Goal: Task Accomplishment & Management: Complete application form

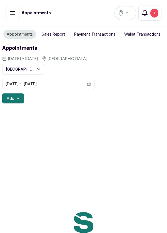
click at [154, 13] on div "1" at bounding box center [154, 13] width 8 height 9
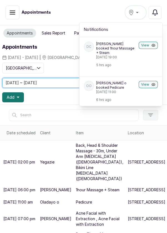
click at [65, 78] on input "[DATE] ~ [DATE]" at bounding box center [43, 82] width 81 height 9
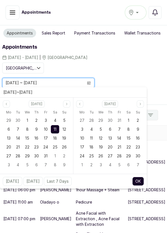
click at [152, 63] on div "Showing: [GEOGRAPHIC_DATA] [DATE] ~ [DATE] Add" at bounding box center [83, 83] width 163 height 40
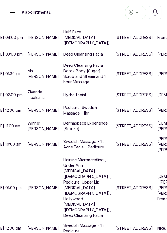
scroll to position [428, 31]
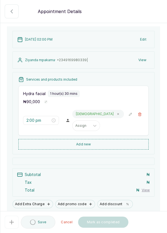
scroll to position [47, 0]
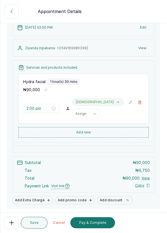
click at [116, 133] on button "Add new" at bounding box center [83, 132] width 130 height 11
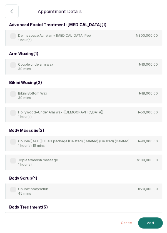
scroll to position [0, 0]
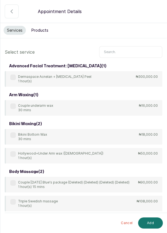
click at [131, 50] on input "text" at bounding box center [130, 52] width 63 height 12
click at [10, 11] on icon "button" at bounding box center [11, 11] width 7 height 7
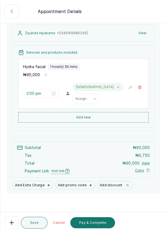
scroll to position [65, 0]
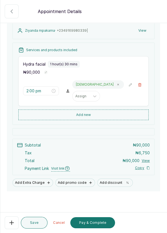
click at [102, 226] on button "Pay & Complete" at bounding box center [92, 222] width 45 height 11
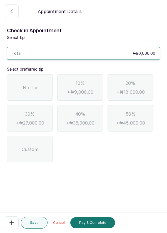
scroll to position [27, 0]
click at [23, 84] on span "No Tip" at bounding box center [30, 87] width 14 height 7
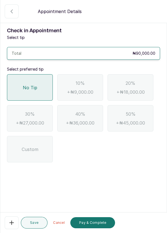
click at [98, 225] on button "Pay & Complete" at bounding box center [92, 222] width 45 height 11
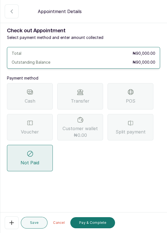
click at [145, 114] on div "Split payment" at bounding box center [131, 127] width 46 height 26
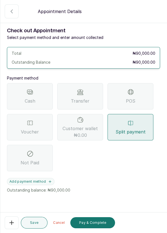
click at [42, 178] on button "Add payment method" at bounding box center [31, 181] width 48 height 7
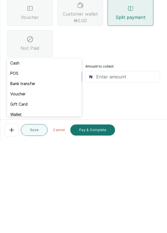
scroll to position [0, 0]
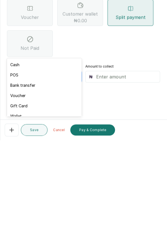
click at [114, 166] on input "text" at bounding box center [126, 169] width 61 height 7
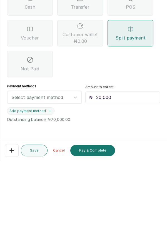
type input "20,000"
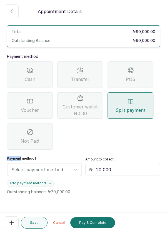
click at [100, 180] on form "Back Appointment Details Check out Appointment Select payment method and enter …" at bounding box center [83, 120] width 167 height 282
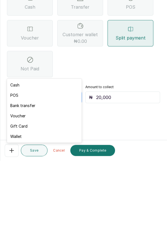
type input "q"
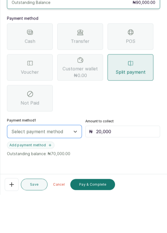
click at [50, 180] on button "Add payment method" at bounding box center [31, 183] width 48 height 7
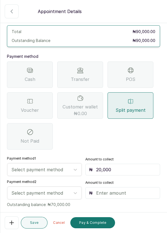
click at [122, 190] on input "text" at bounding box center [126, 193] width 61 height 7
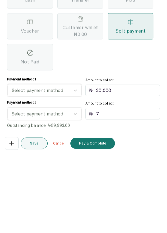
type input "70"
type input "70,000"
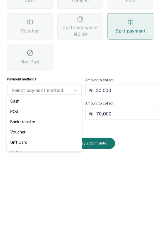
click at [60, 191] on div "POS" at bounding box center [44, 190] width 75 height 10
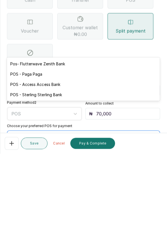
click at [75, 164] on div "POS - Access Access Bank" at bounding box center [83, 163] width 153 height 10
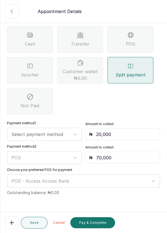
scroll to position [57, 0]
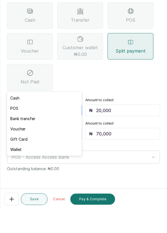
click at [33, 154] on div "Voucher" at bounding box center [44, 152] width 75 height 10
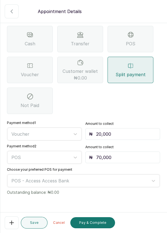
click at [93, 226] on button "Pay & Complete" at bounding box center [92, 222] width 45 height 11
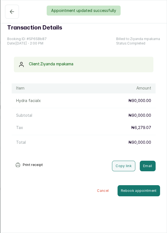
click at [13, 14] on div "Appointment updated successfully" at bounding box center [83, 11] width 167 height 10
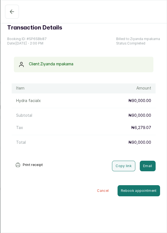
click at [9, 14] on icon "button" at bounding box center [12, 11] width 7 height 7
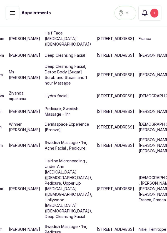
click at [159, 13] on button "Notifications 1" at bounding box center [149, 13] width 23 height 15
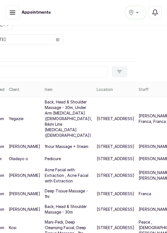
scroll to position [0, 31]
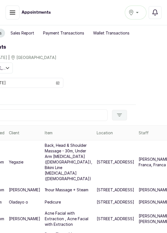
click at [158, 17] on button "Notifications" at bounding box center [155, 12] width 13 height 13
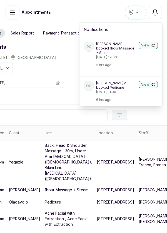
click at [159, 12] on button "Notifications" at bounding box center [155, 12] width 13 height 13
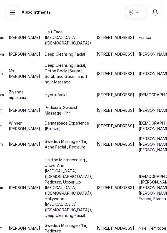
scroll to position [508, 31]
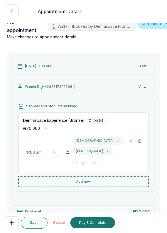
scroll to position [0, 0]
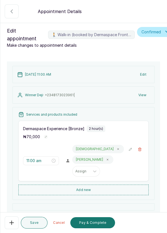
click at [138, 150] on icon "button" at bounding box center [140, 149] width 4 height 4
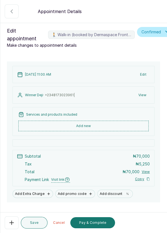
click at [110, 126] on button "Add new" at bounding box center [83, 126] width 130 height 11
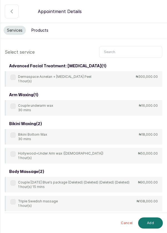
click at [134, 52] on input "text" at bounding box center [130, 52] width 63 height 12
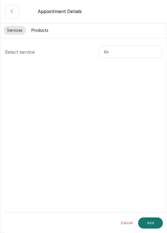
type input "C"
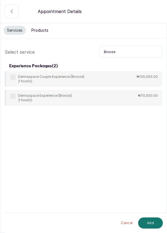
type input "Bronze"
click at [13, 76] on label at bounding box center [13, 78] width 6 height 6
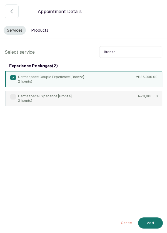
click at [149, 227] on button "Add" at bounding box center [150, 222] width 25 height 11
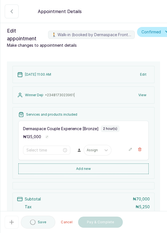
type input "11:00 am"
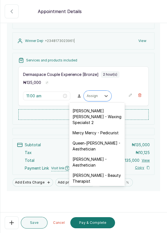
scroll to position [93, 0]
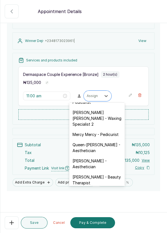
click at [97, 117] on div "[PERSON_NAME] [PERSON_NAME] - Waxing Specialist 2" at bounding box center [97, 118] width 56 height 22
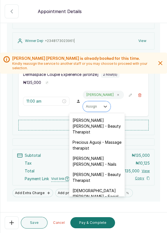
scroll to position [200, 0]
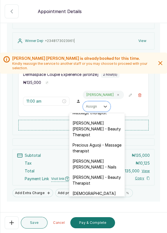
click at [95, 126] on div "[PERSON_NAME] [PERSON_NAME] - Beauty Therapist" at bounding box center [97, 129] width 56 height 22
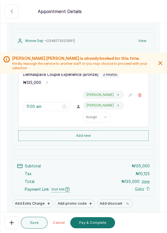
click at [118, 105] on icon at bounding box center [118, 105] width 1 height 1
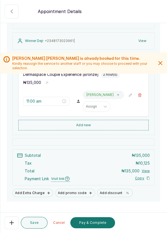
click at [118, 94] on icon at bounding box center [118, 94] width 1 height 1
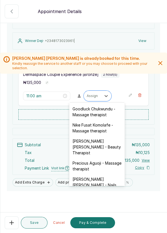
scroll to position [204, 0]
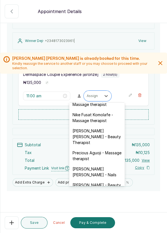
click at [100, 128] on div "[PERSON_NAME] [PERSON_NAME] - Beauty Therapist" at bounding box center [97, 137] width 56 height 22
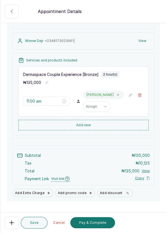
click at [94, 225] on button "Pay & Complete" at bounding box center [92, 222] width 45 height 11
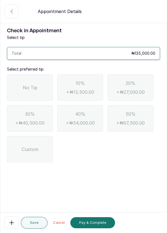
scroll to position [27, 0]
click at [35, 74] on div "No Tip" at bounding box center [30, 87] width 46 height 26
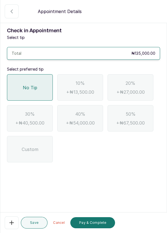
click at [96, 223] on button "Pay & Complete" at bounding box center [92, 222] width 45 height 11
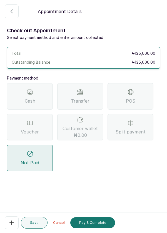
click at [32, 120] on icon at bounding box center [30, 123] width 7 height 7
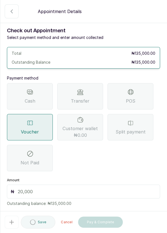
click at [101, 188] on input "text" at bounding box center [87, 191] width 139 height 7
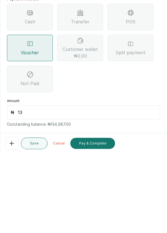
type input "135"
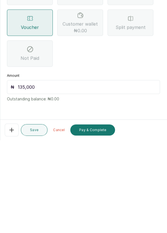
type input "135,000"
click at [100, 224] on button "Pay & Complete" at bounding box center [92, 222] width 45 height 11
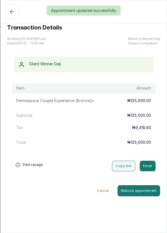
click at [10, 13] on div "Appointment updated successfully" at bounding box center [83, 11] width 167 height 10
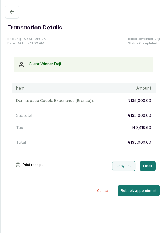
click at [10, 10] on icon "button" at bounding box center [12, 11] width 7 height 7
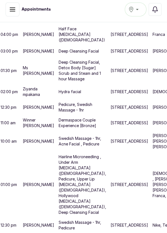
scroll to position [365, 31]
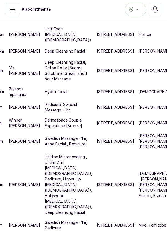
click at [139, 73] on p "[PERSON_NAME]" at bounding box center [154, 71] width 31 height 6
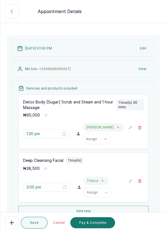
scroll to position [26, 0]
click at [141, 125] on icon "button" at bounding box center [140, 127] width 4 height 4
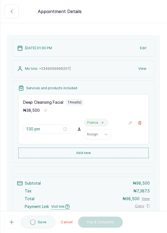
type input "3:00 pm"
click at [143, 123] on button "🚶 Walk-in (booked by Dermaspace Frontdesk)" at bounding box center [140, 123] width 8 height 8
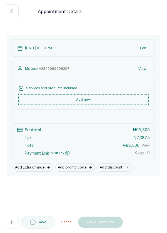
scroll to position [12, 0]
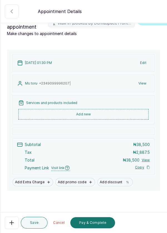
click at [119, 116] on button "Add new" at bounding box center [83, 114] width 130 height 11
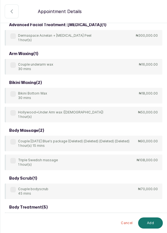
scroll to position [0, 0]
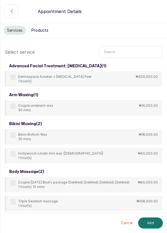
click at [123, 53] on input "text" at bounding box center [130, 52] width 63 height 12
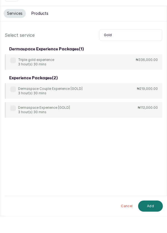
scroll to position [11, 0]
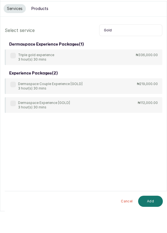
type input "Gold"
click at [9, 125] on div "Dermaspace Experience [GOLD] 3 hour(s) 30 mins ₦112,000.00" at bounding box center [84, 127] width 158 height 16
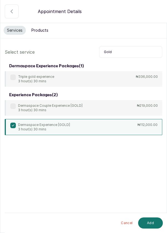
click at [150, 224] on button "Add" at bounding box center [150, 222] width 25 height 11
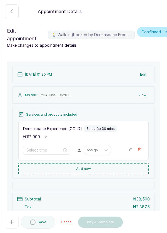
type input "1:30 pm"
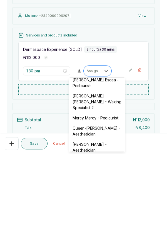
scroll to position [85, 0]
click at [102, 177] on div "[PERSON_NAME] [PERSON_NAME] - Waxing Specialist 2" at bounding box center [97, 181] width 56 height 22
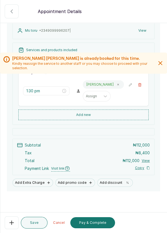
scroll to position [0, 0]
click at [102, 228] on button "Pay & Complete" at bounding box center [92, 222] width 45 height 11
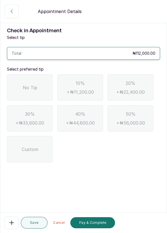
click at [20, 85] on div "No Tip" at bounding box center [30, 87] width 46 height 26
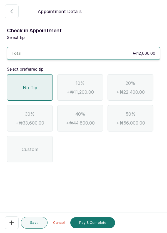
click at [99, 228] on button "Pay & Complete" at bounding box center [92, 222] width 45 height 11
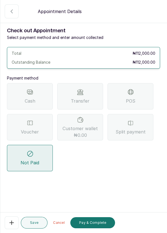
click at [31, 125] on icon at bounding box center [30, 123] width 7 height 7
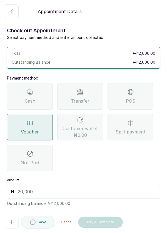
click at [98, 193] on input "text" at bounding box center [87, 191] width 139 height 7
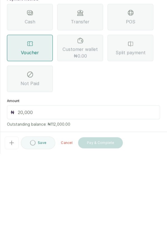
scroll to position [27, 0]
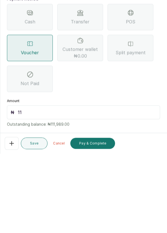
type input "112"
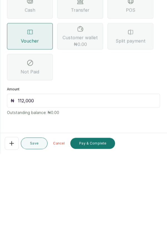
scroll to position [3, 0]
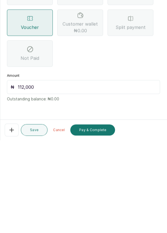
type input "112,000"
click at [99, 225] on button "Pay & Complete" at bounding box center [92, 222] width 45 height 11
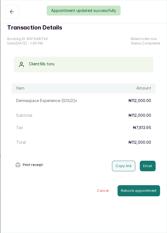
click at [12, 14] on div "Appointment updated successfully" at bounding box center [83, 11] width 167 height 10
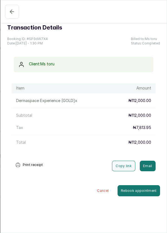
click at [9, 15] on button "Completed" at bounding box center [12, 12] width 14 height 14
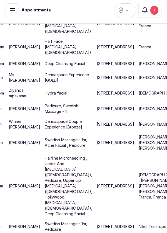
click at [153, 10] on div "1" at bounding box center [154, 10] width 8 height 9
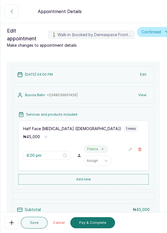
click at [99, 224] on button "Pay & Complete" at bounding box center [92, 222] width 45 height 11
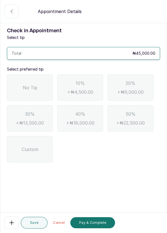
click at [38, 91] on div "No Tip" at bounding box center [30, 87] width 46 height 26
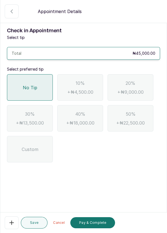
click at [101, 221] on button "Pay & Complete" at bounding box center [92, 222] width 45 height 11
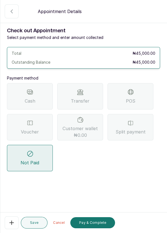
click at [143, 98] on div "POS" at bounding box center [131, 96] width 46 height 26
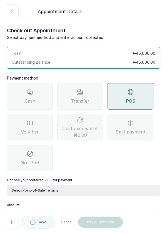
click at [88, 192] on select "Select Point-of-Sale Terminal Pos- Flutterwave Zenith Bank POS - Paga Paga POS …" at bounding box center [83, 191] width 153 height 12
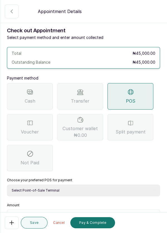
select select "ea021b39-a6bc-4e4d-b5d1-02cb72451b32"
click at [7, 185] on select "Select Point-of-Sale Terminal Pos- Flutterwave Zenith Bank POS - Paga Paga POS …" at bounding box center [83, 191] width 153 height 12
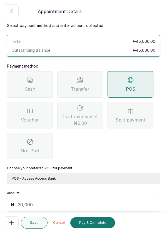
scroll to position [21, 0]
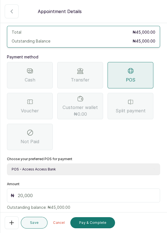
click at [81, 196] on input "text" at bounding box center [87, 195] width 139 height 7
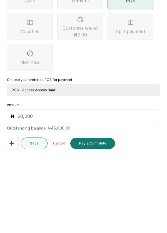
scroll to position [27, 0]
type input "45"
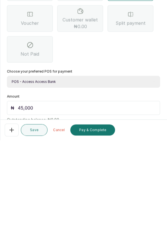
scroll to position [37, 0]
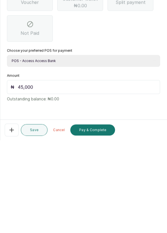
type input "45,000"
click at [97, 224] on button "Pay & Complete" at bounding box center [92, 222] width 45 height 11
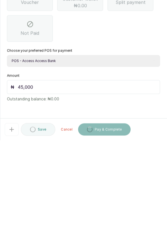
scroll to position [3, 0]
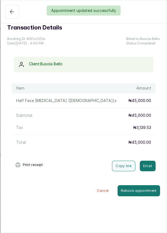
click at [13, 13] on div "Appointment updated successfully" at bounding box center [83, 11] width 167 height 10
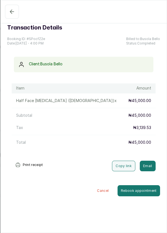
click at [11, 11] on icon "button" at bounding box center [12, 12] width 4 height 4
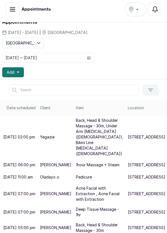
scroll to position [0, 0]
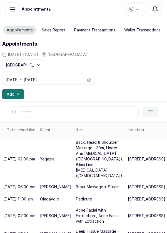
click at [16, 89] on button "Add" at bounding box center [13, 94] width 22 height 10
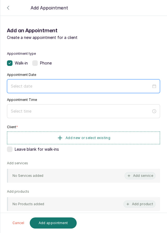
click at [121, 83] on input at bounding box center [81, 86] width 140 height 6
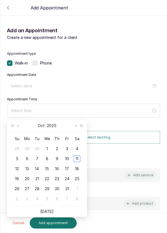
click at [80, 155] on div "11" at bounding box center [77, 158] width 7 height 7
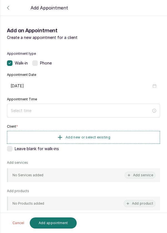
type input "[DATE]"
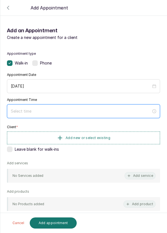
click at [102, 108] on input at bounding box center [81, 111] width 140 height 6
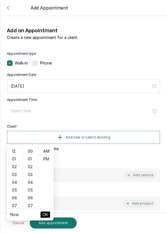
click at [16, 147] on div "12" at bounding box center [14, 151] width 13 height 8
click at [47, 155] on div "PM" at bounding box center [45, 159] width 13 height 8
type input "12:00 pm"
click at [45, 209] on span "OK" at bounding box center [46, 214] width 6 height 11
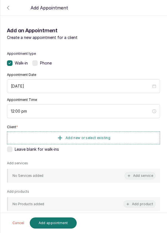
click at [71, 137] on span "Add new or select existing" at bounding box center [88, 138] width 45 height 4
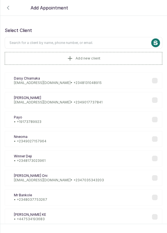
click at [85, 43] on input "text" at bounding box center [84, 43] width 158 height 12
type input "Folashade"
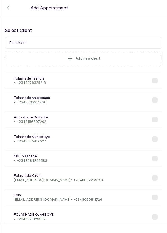
click at [57, 104] on div "FA [PERSON_NAME] • [PHONE_NUMBER]" at bounding box center [84, 100] width 158 height 16
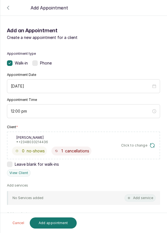
click at [140, 200] on button "Add service" at bounding box center [140, 197] width 31 height 7
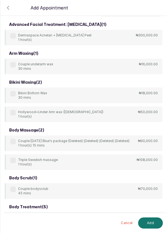
scroll to position [0, 0]
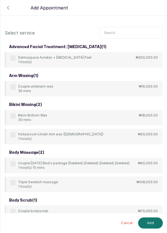
click at [131, 34] on input "text" at bounding box center [130, 33] width 63 height 12
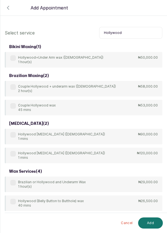
scroll to position [16, 0]
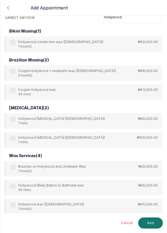
type input "Hollywood"
click at [12, 120] on label at bounding box center [13, 120] width 6 height 6
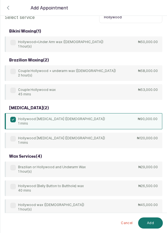
click at [153, 222] on button "Add" at bounding box center [150, 222] width 25 height 11
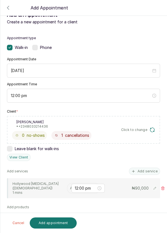
click at [70, 187] on input "text" at bounding box center [70, 188] width 1 height 4
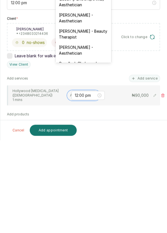
scroll to position [124, 0]
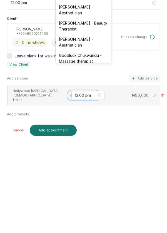
click at [77, 129] on div "[PERSON_NAME] - Aesthetician" at bounding box center [84, 135] width 56 height 16
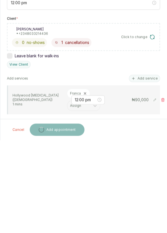
scroll to position [29, 0]
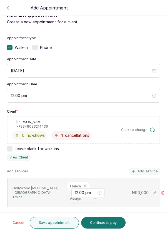
click at [102, 224] on button "Continue to pay" at bounding box center [103, 223] width 45 height 12
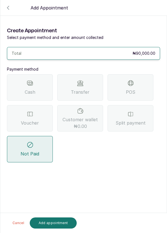
scroll to position [27, 0]
click at [91, 74] on div "Transfer" at bounding box center [80, 87] width 46 height 26
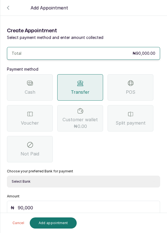
click at [79, 176] on select "Select Bank DERMASPACE ESTHETIC & WELLNESS CENT Sterling Bank DERMASPACEEST/DER…" at bounding box center [83, 182] width 153 height 12
select select "818ea5c0-5b47-4751-8f35-6fc14409c533"
click at [7, 176] on select "Select Bank DERMASPACE ESTHETIC & WELLNESS CENT Sterling Bank DERMASPACEEST/DER…" at bounding box center [83, 182] width 153 height 12
click at [63, 222] on button "Add appointment" at bounding box center [53, 222] width 47 height 11
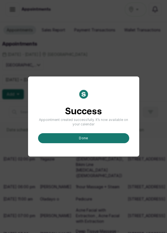
click at [88, 143] on button "done" at bounding box center [83, 138] width 91 height 10
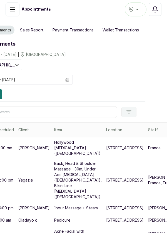
scroll to position [0, 23]
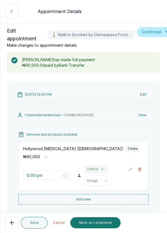
click at [150, 124] on div "[DATE] 12:00 PM Edit [PERSON_NAME] · [PHONE_NUMBER] | View Services and product…" at bounding box center [83, 174] width 153 height 186
click at [99, 224] on button "Mark as completed" at bounding box center [95, 222] width 50 height 11
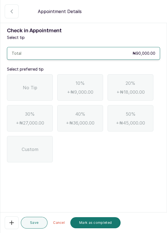
click at [23, 90] on span "No Tip" at bounding box center [30, 87] width 14 height 7
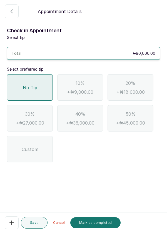
click at [106, 223] on button "Mark as completed" at bounding box center [95, 222] width 50 height 11
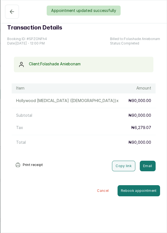
click at [8, 11] on div "Appointment updated successfully" at bounding box center [83, 11] width 167 height 10
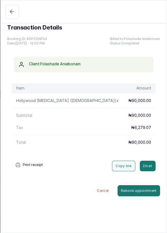
click at [11, 13] on icon "button" at bounding box center [12, 12] width 4 height 4
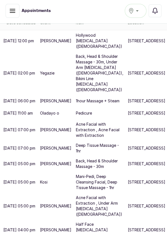
scroll to position [0, 0]
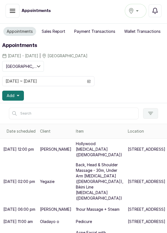
click at [17, 96] on icon "button" at bounding box center [18, 95] width 3 height 3
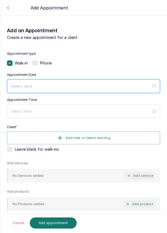
click at [60, 88] on input at bounding box center [81, 86] width 140 height 6
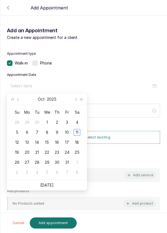
click at [76, 131] on div "11" at bounding box center [77, 132] width 7 height 7
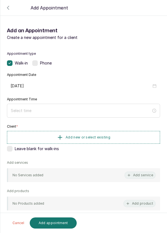
type input "[DATE]"
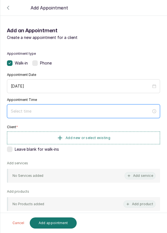
click at [71, 108] on input at bounding box center [81, 111] width 140 height 6
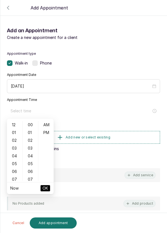
click at [16, 132] on div "01" at bounding box center [14, 133] width 13 height 8
click at [14, 164] on div "11" at bounding box center [14, 164] width 13 height 8
type input "11:00 am"
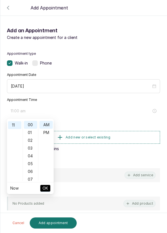
click at [47, 192] on span "OK" at bounding box center [46, 188] width 6 height 11
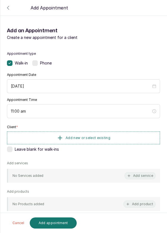
click at [107, 140] on button "Add new or select existing" at bounding box center [83, 138] width 153 height 13
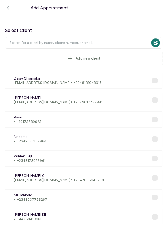
click at [108, 44] on input "text" at bounding box center [84, 43] width 158 height 12
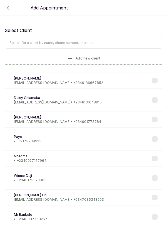
click at [117, 43] on input "text" at bounding box center [84, 43] width 158 height 12
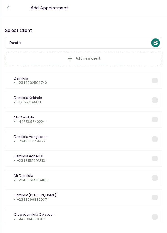
type input "Damilola"
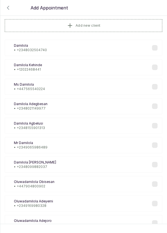
scroll to position [33, 0]
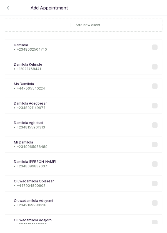
click at [70, 104] on div "DA [PERSON_NAME] • [PHONE_NUMBER]" at bounding box center [84, 106] width 158 height 16
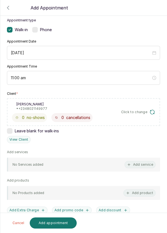
click at [137, 164] on button "Add service" at bounding box center [140, 164] width 31 height 7
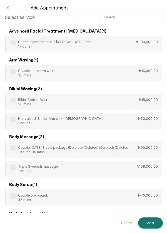
scroll to position [0, 0]
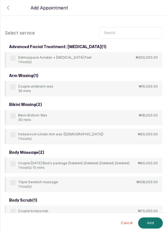
click at [131, 27] on input "text" at bounding box center [130, 33] width 63 height 12
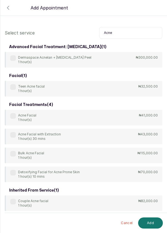
click at [124, 27] on input "Acne" at bounding box center [130, 33] width 63 height 12
click at [13, 113] on label at bounding box center [13, 116] width 6 height 6
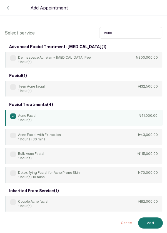
click at [127, 27] on input "Acne" at bounding box center [130, 33] width 63 height 12
type input "A"
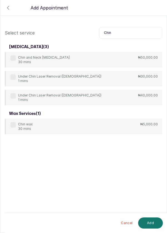
click at [14, 74] on label at bounding box center [13, 77] width 6 height 6
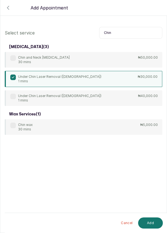
click at [130, 27] on input "Chin" at bounding box center [130, 33] width 63 height 12
type input "C"
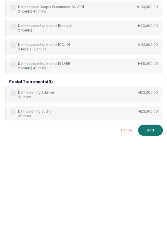
scroll to position [27, 0]
type input "Derma"
click at [12, 162] on div "advanced facial treatment: [MEDICAL_DATA] ( 1 ) Dermaspace Acnelan + [MEDICAL_D…" at bounding box center [84, 111] width 158 height 245
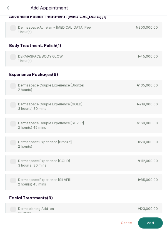
scroll to position [0, 0]
click at [13, 208] on label at bounding box center [13, 210] width 6 height 6
click at [147, 223] on button "Add" at bounding box center [150, 222] width 25 height 11
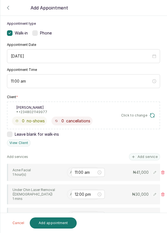
click at [70, 171] on input "text" at bounding box center [70, 172] width 1 height 4
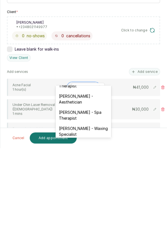
scroll to position [13, 0]
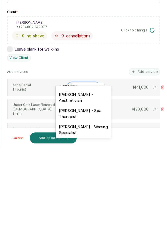
click at [83, 182] on div "[PERSON_NAME] - Aesthetician" at bounding box center [84, 182] width 56 height 16
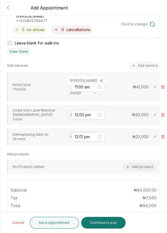
scroll to position [120, 0]
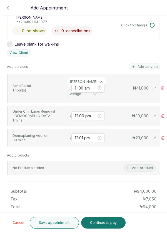
click at [70, 114] on input "text" at bounding box center [70, 116] width 1 height 4
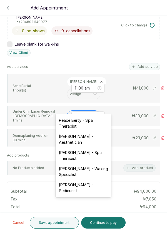
click at [84, 136] on div "[PERSON_NAME] - Aesthetician" at bounding box center [84, 139] width 56 height 16
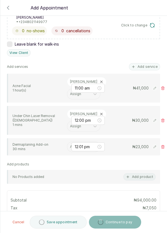
click at [70, 145] on input "text" at bounding box center [70, 147] width 1 height 4
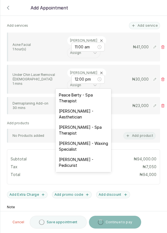
scroll to position [178, 0]
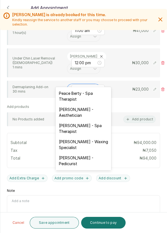
click at [87, 111] on div "[PERSON_NAME] - Aesthetician" at bounding box center [84, 112] width 56 height 16
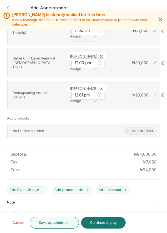
click at [95, 227] on button "Continue to pay" at bounding box center [103, 223] width 45 height 12
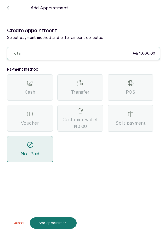
scroll to position [27, 0]
click at [92, 74] on div "Transfer" at bounding box center [80, 87] width 46 height 26
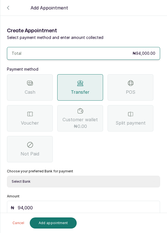
click at [86, 176] on select "Select Bank DERMASPACE ESTHETIC & WELLNESS CENT Sterling Bank DERMASPACEEST/DER…" at bounding box center [83, 182] width 153 height 12
select select "818ea5c0-5b47-4751-8f35-6fc14409c533"
click at [7, 176] on select "Select Bank DERMASPACE ESTHETIC & WELLNESS CENT Sterling Bank DERMASPACEEST/DER…" at bounding box center [83, 182] width 153 height 12
click at [57, 226] on button "Add appointment" at bounding box center [53, 222] width 47 height 11
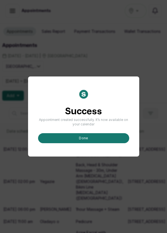
click at [96, 143] on button "done" at bounding box center [83, 138] width 91 height 10
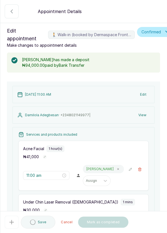
scroll to position [70, 0]
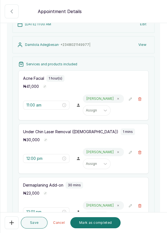
click at [110, 222] on button "Mark as completed" at bounding box center [95, 222] width 50 height 11
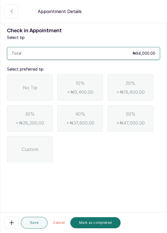
scroll to position [0, 0]
click at [39, 80] on div "No Tip" at bounding box center [30, 87] width 46 height 26
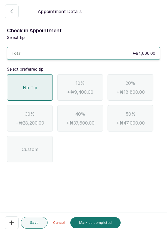
click at [99, 224] on button "Mark as completed" at bounding box center [95, 222] width 50 height 11
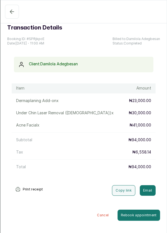
click at [13, 11] on icon "button" at bounding box center [12, 12] width 4 height 4
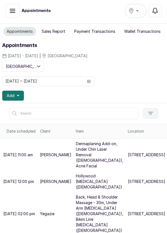
click at [18, 95] on icon "button" at bounding box center [18, 95] width 3 height 1
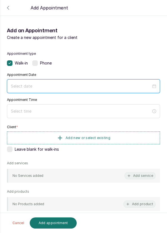
click at [94, 86] on input at bounding box center [81, 86] width 140 height 6
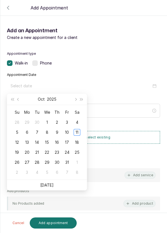
click at [76, 135] on div "11" at bounding box center [77, 132] width 7 height 7
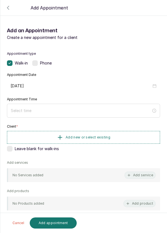
type input "[DATE]"
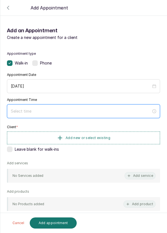
click at [93, 113] on input at bounding box center [81, 111] width 140 height 6
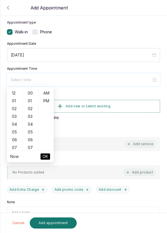
scroll to position [32, 0]
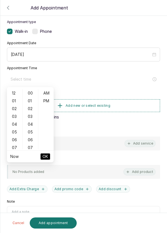
click at [13, 117] on div "03" at bounding box center [14, 117] width 13 height 8
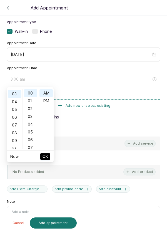
scroll to position [23, 0]
click at [48, 103] on div "PM" at bounding box center [45, 101] width 13 height 8
type input "3:00 pm"
click at [48, 155] on button "OK" at bounding box center [45, 156] width 10 height 7
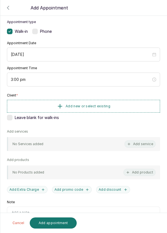
click at [115, 106] on button "Add new or select existing" at bounding box center [83, 106] width 153 height 13
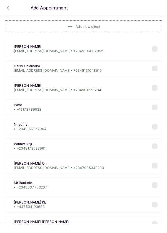
scroll to position [9, 0]
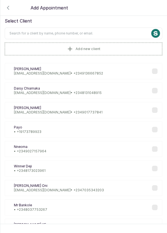
click at [121, 33] on input "text" at bounding box center [84, 34] width 158 height 12
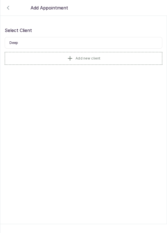
scroll to position [0, 0]
type input "D"
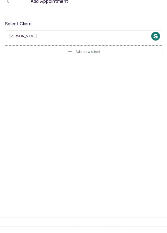
scroll to position [2, 0]
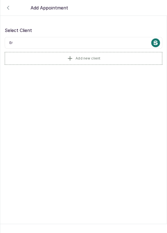
type input "E"
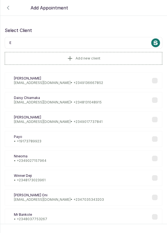
type input "Er"
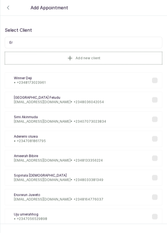
scroll to position [0, 0]
